Goal: Transaction & Acquisition: Download file/media

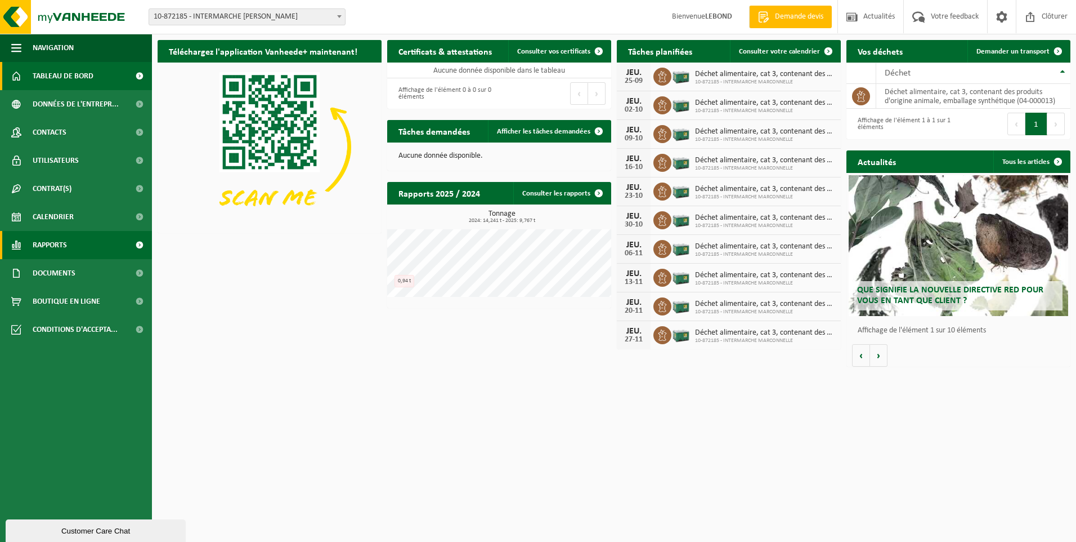
click at [136, 248] on span at bounding box center [139, 245] width 25 height 28
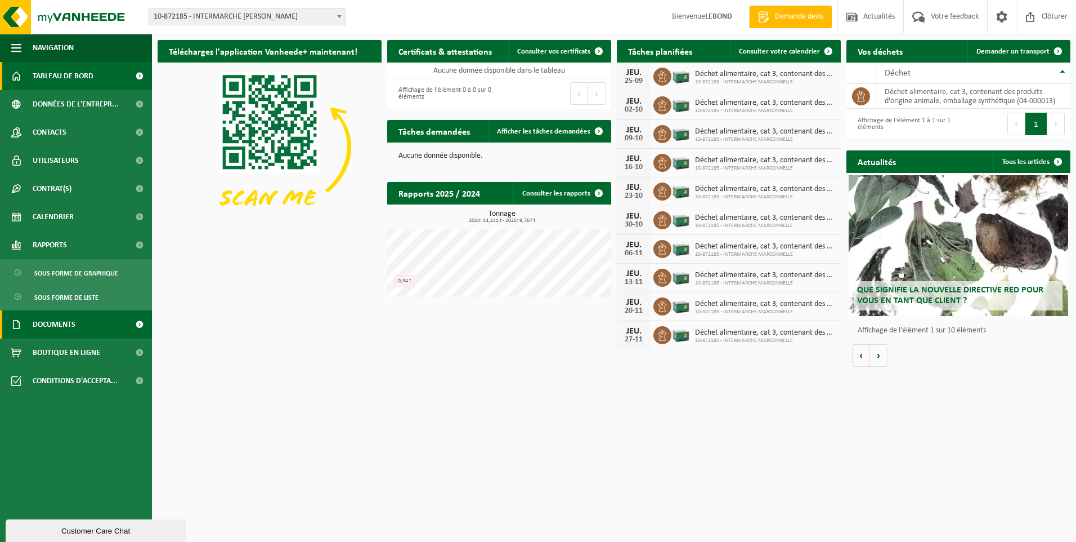
click at [141, 319] on span at bounding box center [139, 324] width 25 height 28
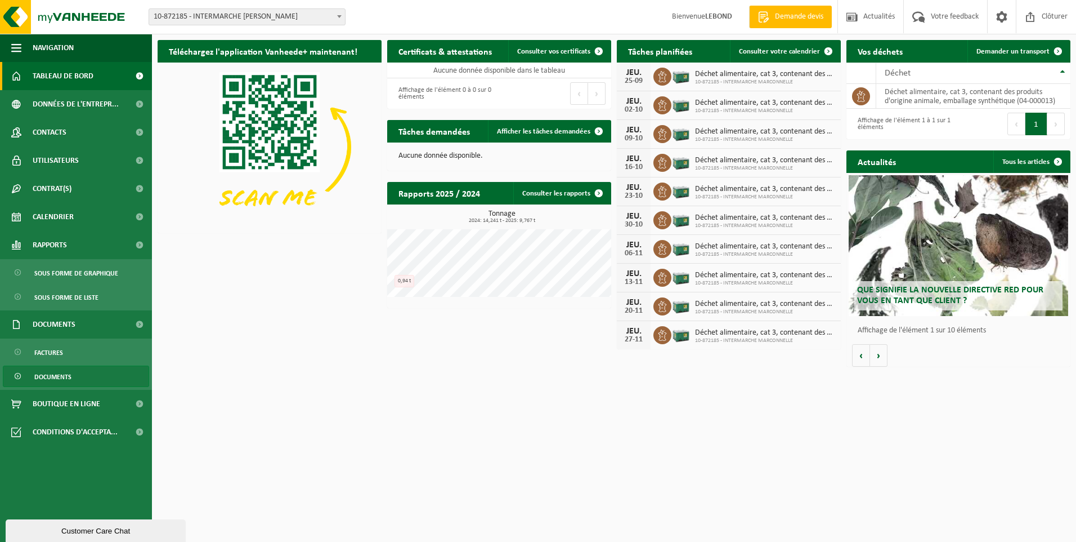
click at [111, 372] on link "Documents" at bounding box center [76, 375] width 146 height 21
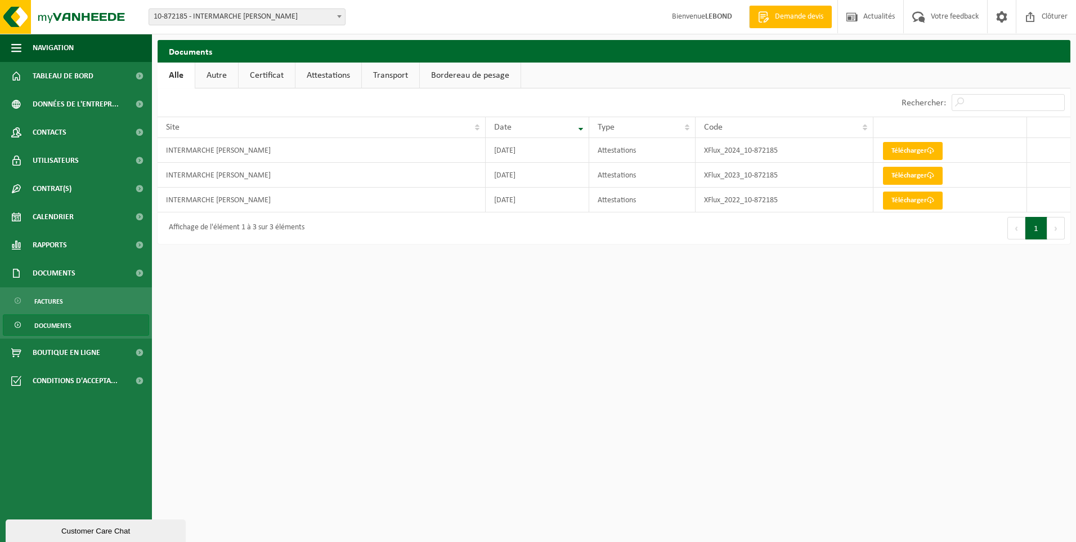
click at [312, 81] on link "Attestations" at bounding box center [329, 75] width 66 height 26
click at [278, 84] on link "Certificat" at bounding box center [266, 75] width 56 height 26
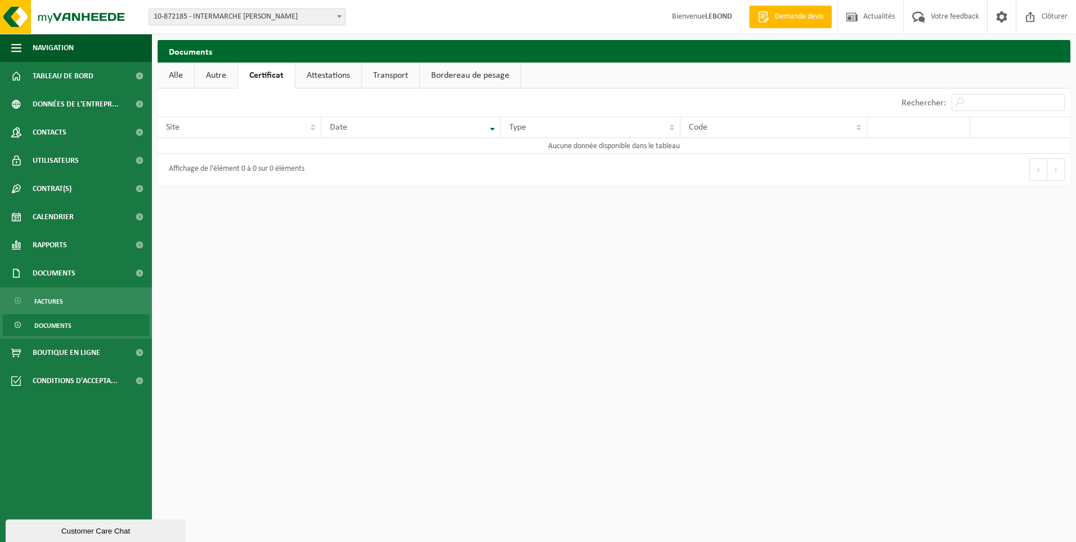
click at [176, 81] on link "Alle" at bounding box center [176, 75] width 37 height 26
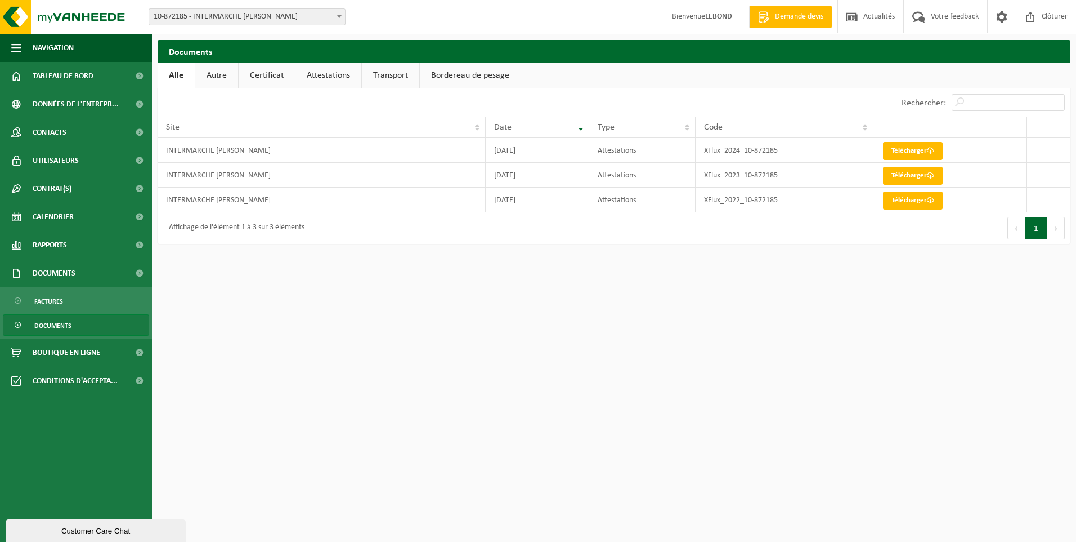
click at [202, 78] on link "Autre" at bounding box center [216, 75] width 43 height 26
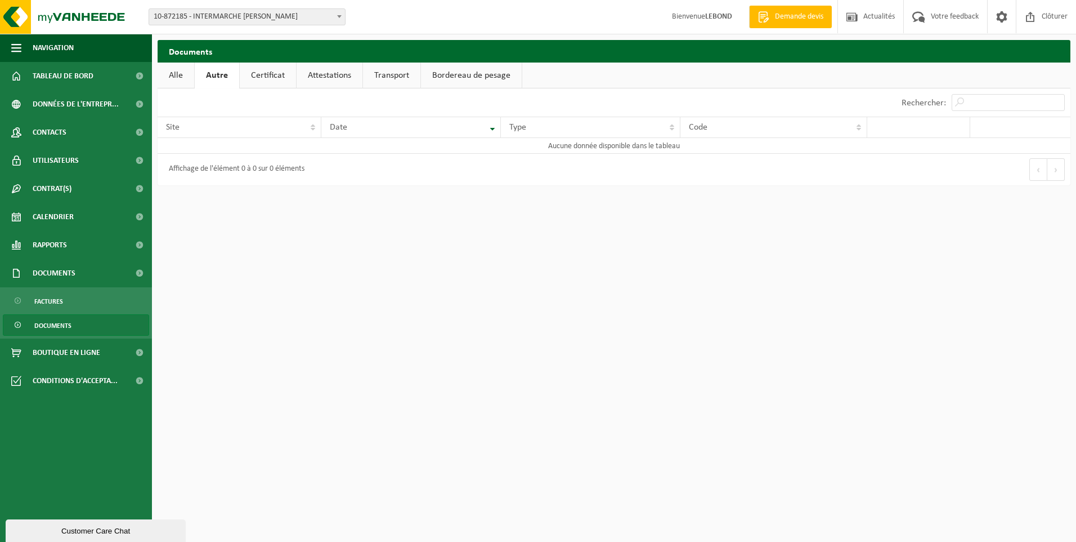
click at [250, 79] on link "Certificat" at bounding box center [268, 75] width 56 height 26
click at [307, 78] on link "Attestations" at bounding box center [329, 75] width 66 height 26
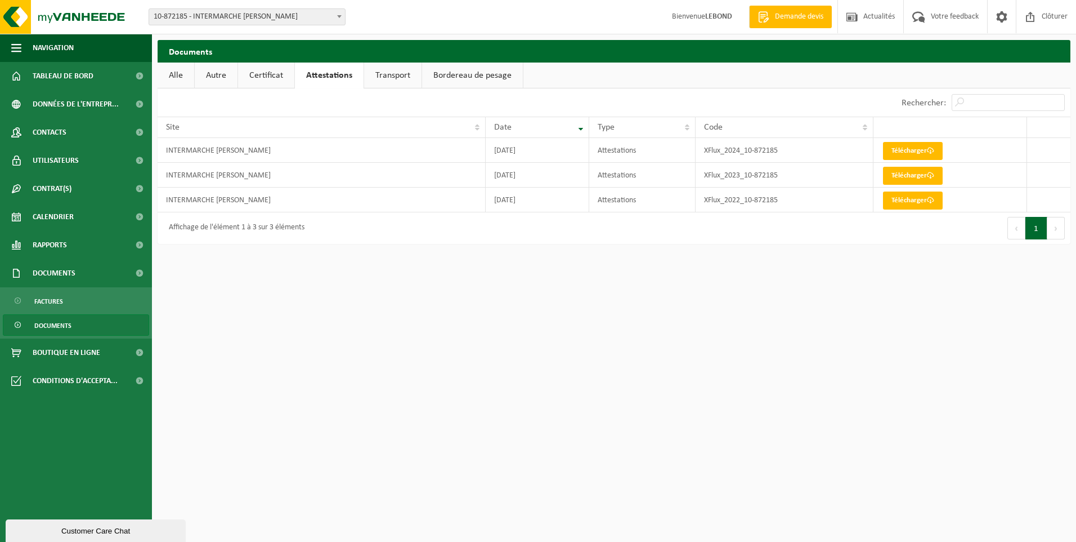
click at [387, 77] on link "Transport" at bounding box center [392, 75] width 57 height 26
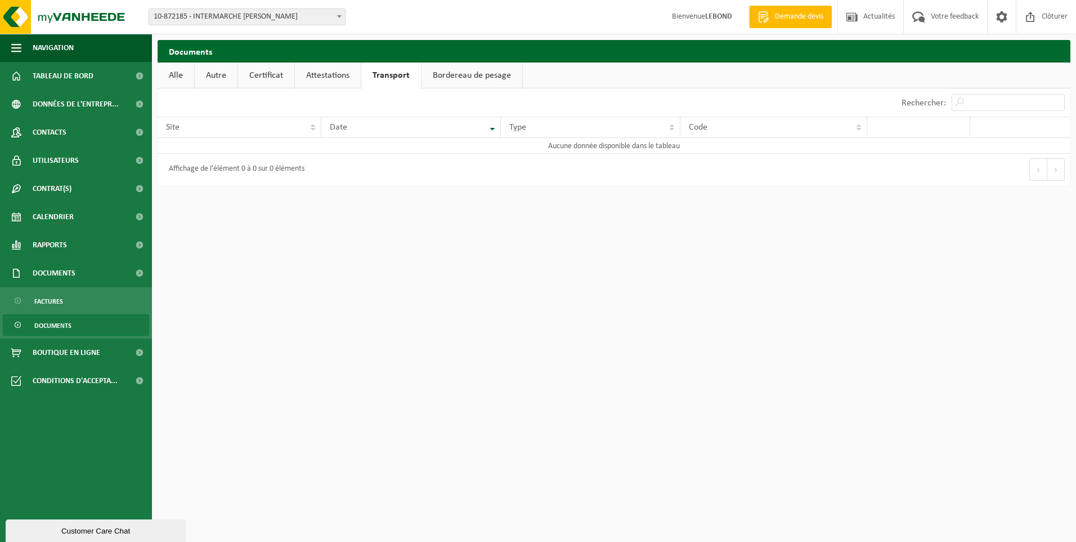
click at [452, 79] on link "Bordereau de pesage" at bounding box center [472, 75] width 101 height 26
click at [343, 75] on link "Attestations" at bounding box center [328, 75] width 66 height 26
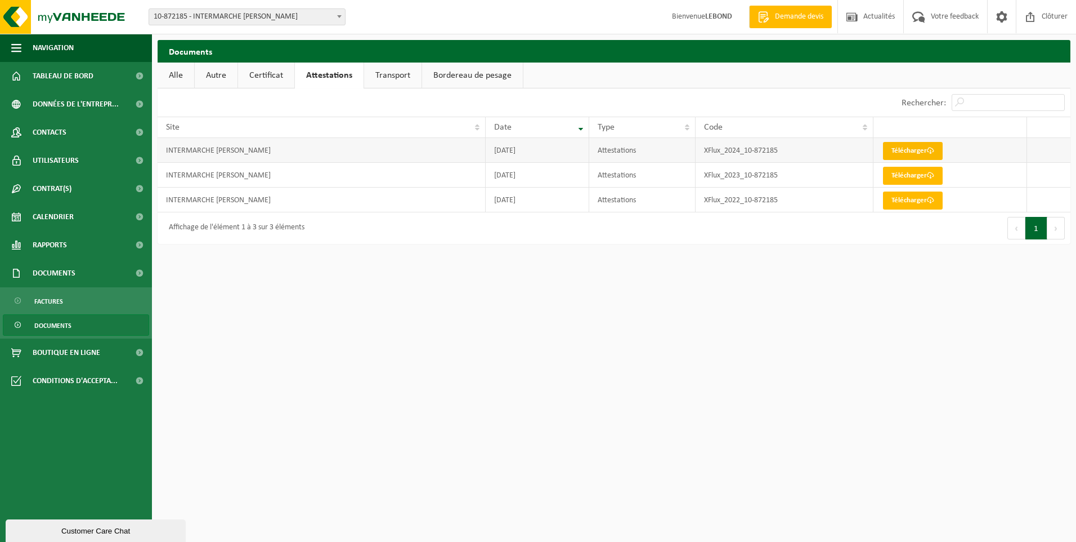
click at [908, 150] on link "Télécharger" at bounding box center [913, 151] width 60 height 18
click at [932, 151] on span at bounding box center [930, 150] width 7 height 7
click at [929, 168] on link "Télécharger" at bounding box center [913, 176] width 60 height 18
